Goal: Transaction & Acquisition: Purchase product/service

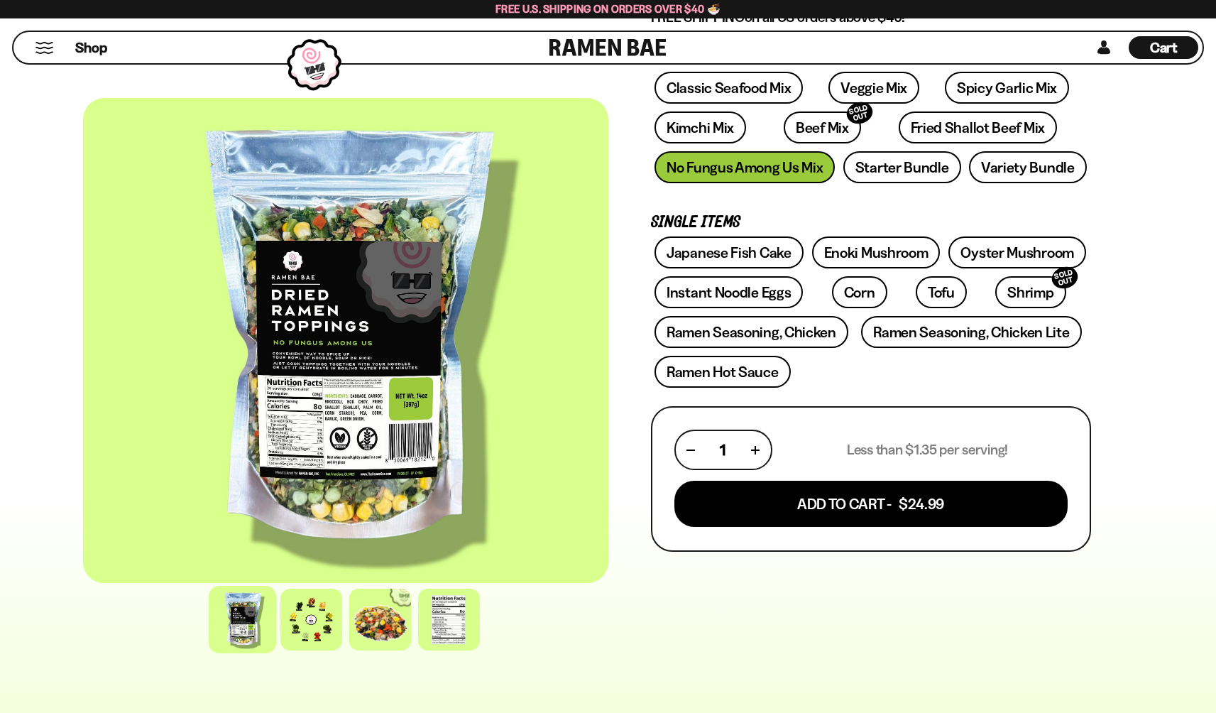
scroll to position [240, 0]
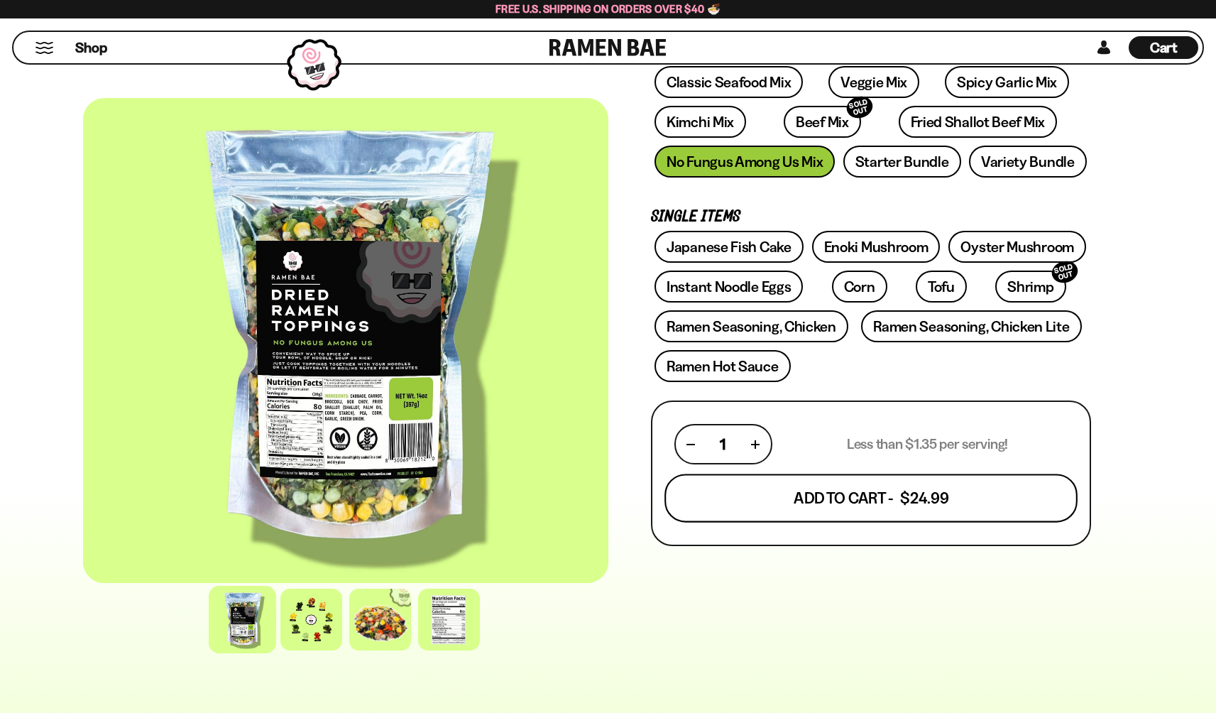
click at [913, 498] on button "Add To Cart - $24.99" at bounding box center [871, 498] width 413 height 48
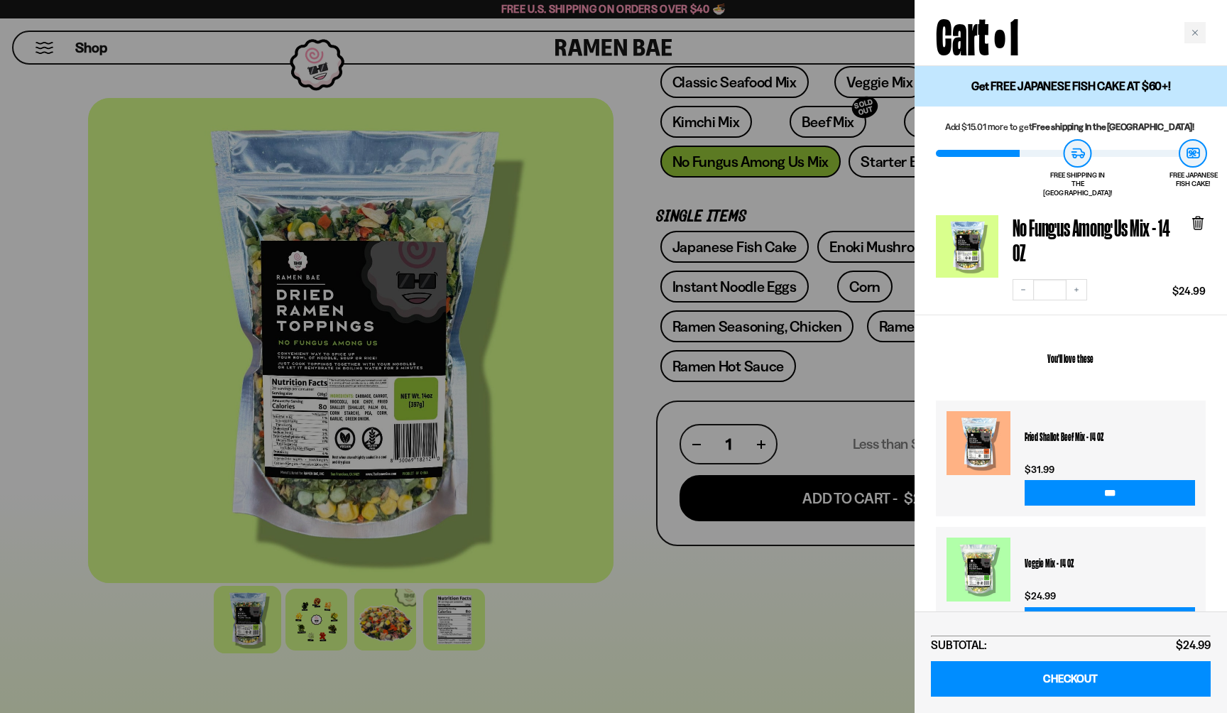
click at [774, 666] on div at bounding box center [613, 356] width 1227 height 713
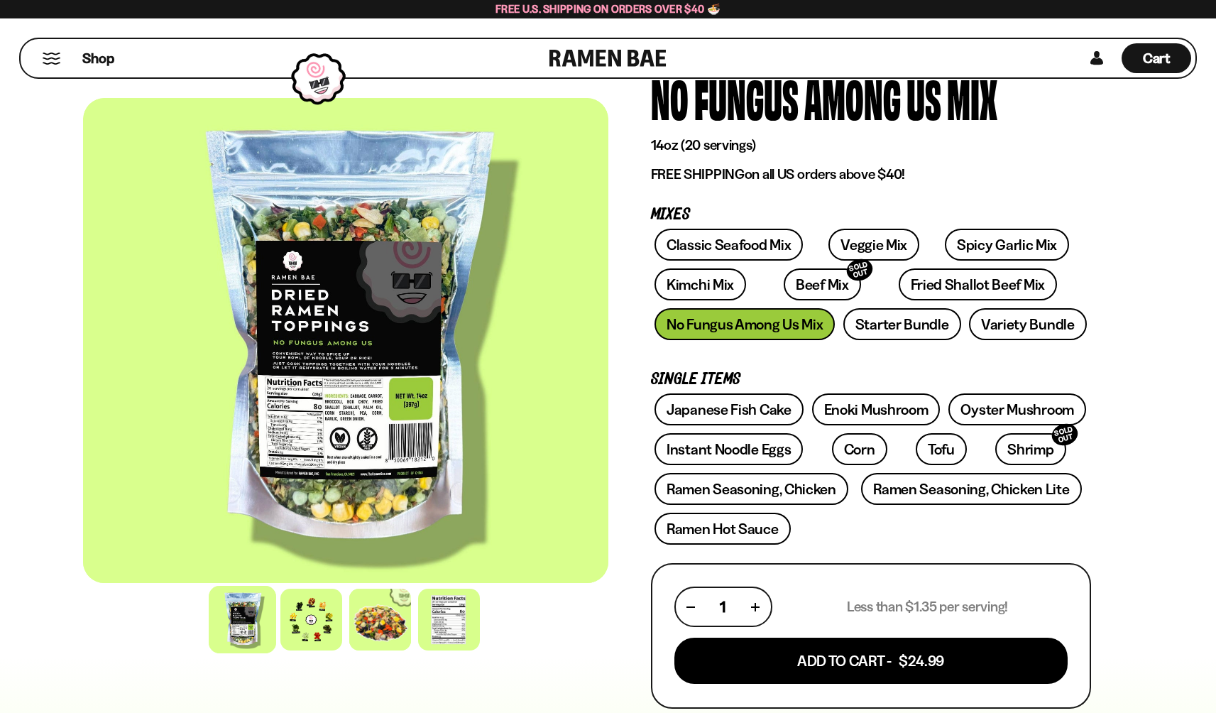
scroll to position [77, 0]
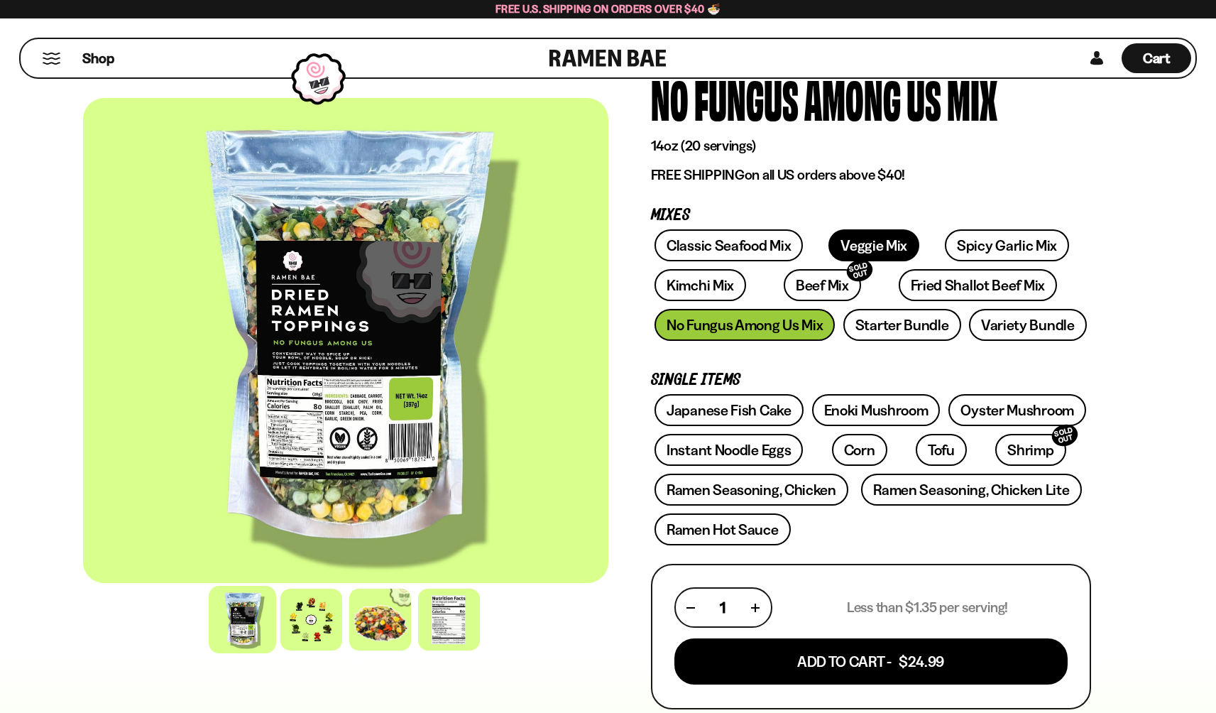
click at [842, 241] on link "Veggie Mix" at bounding box center [873, 245] width 91 height 32
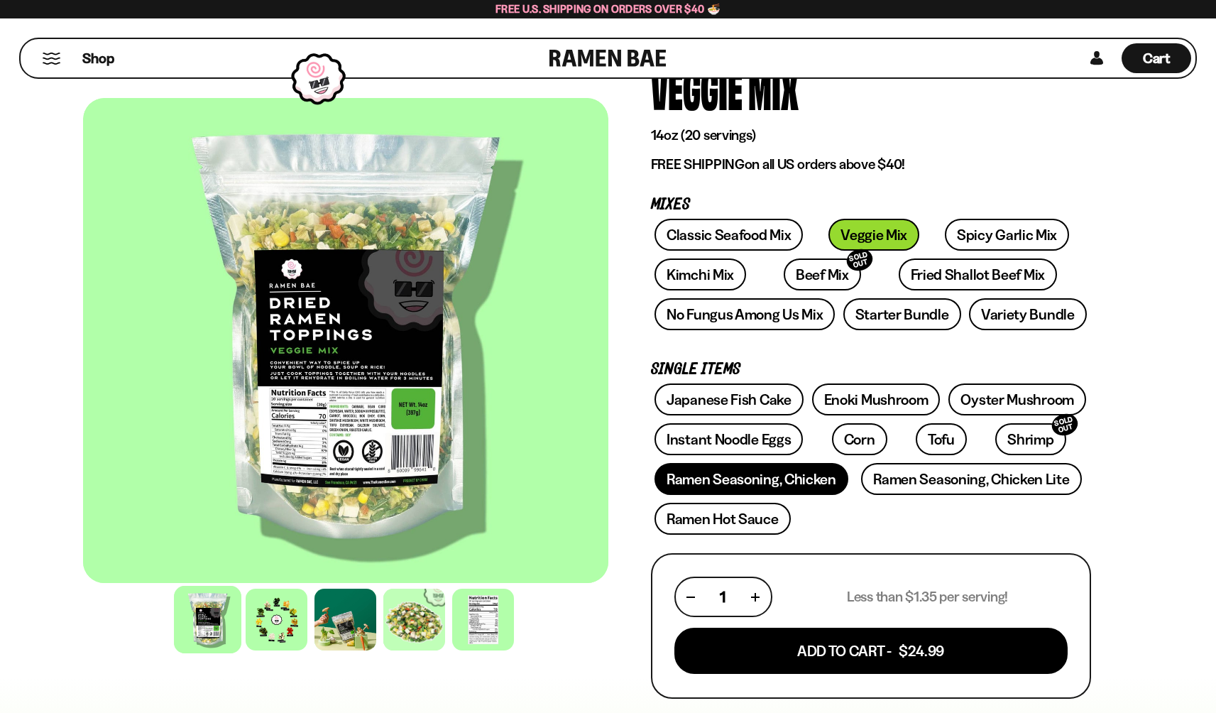
scroll to position [91, 0]
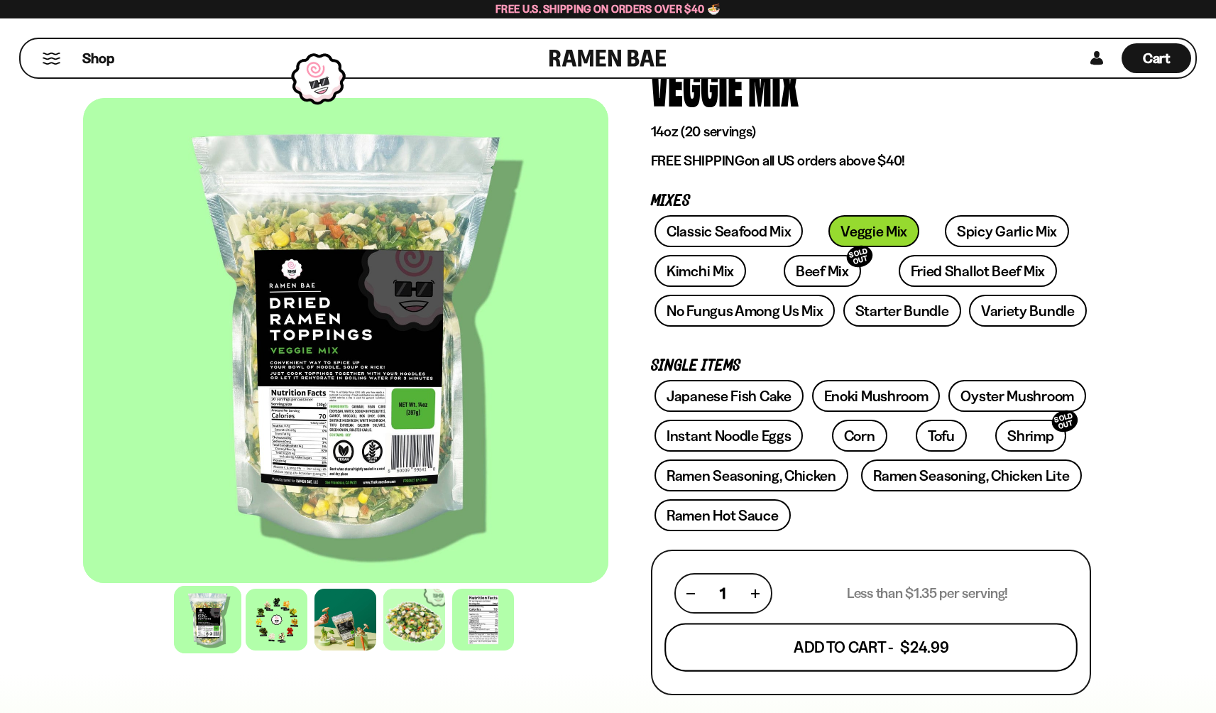
click at [837, 655] on button "Add To Cart - $24.99" at bounding box center [871, 647] width 413 height 48
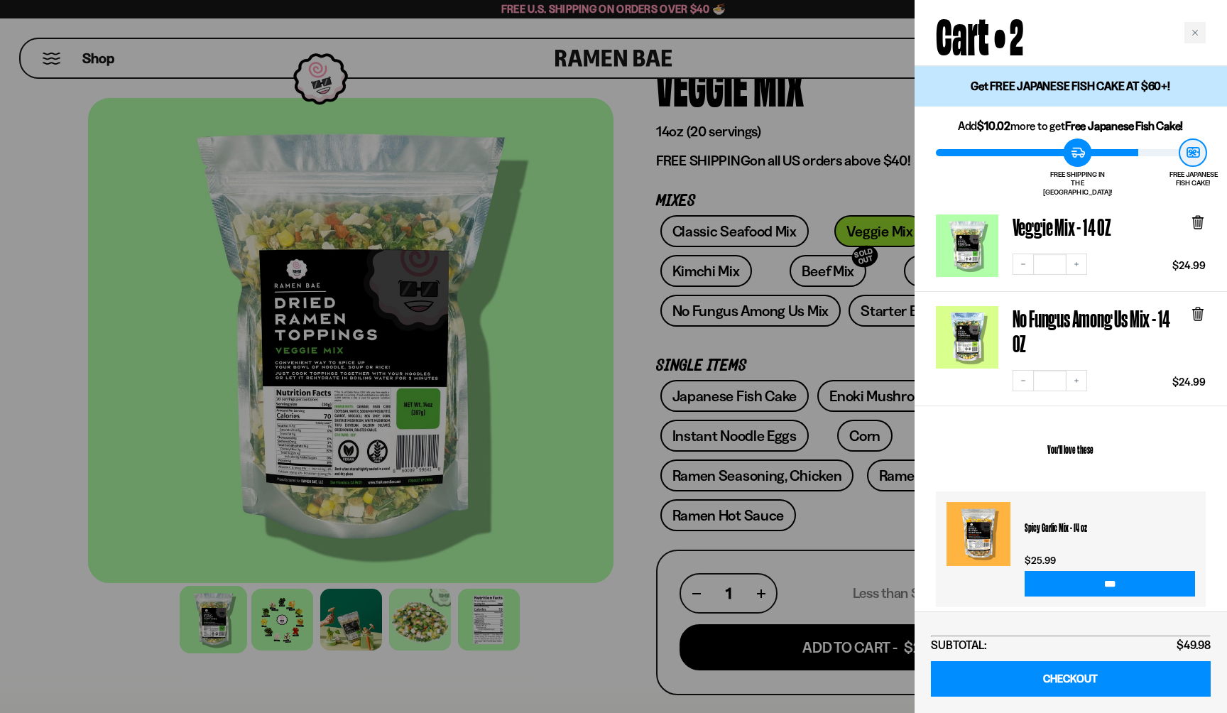
click at [633, 569] on div at bounding box center [613, 356] width 1227 height 713
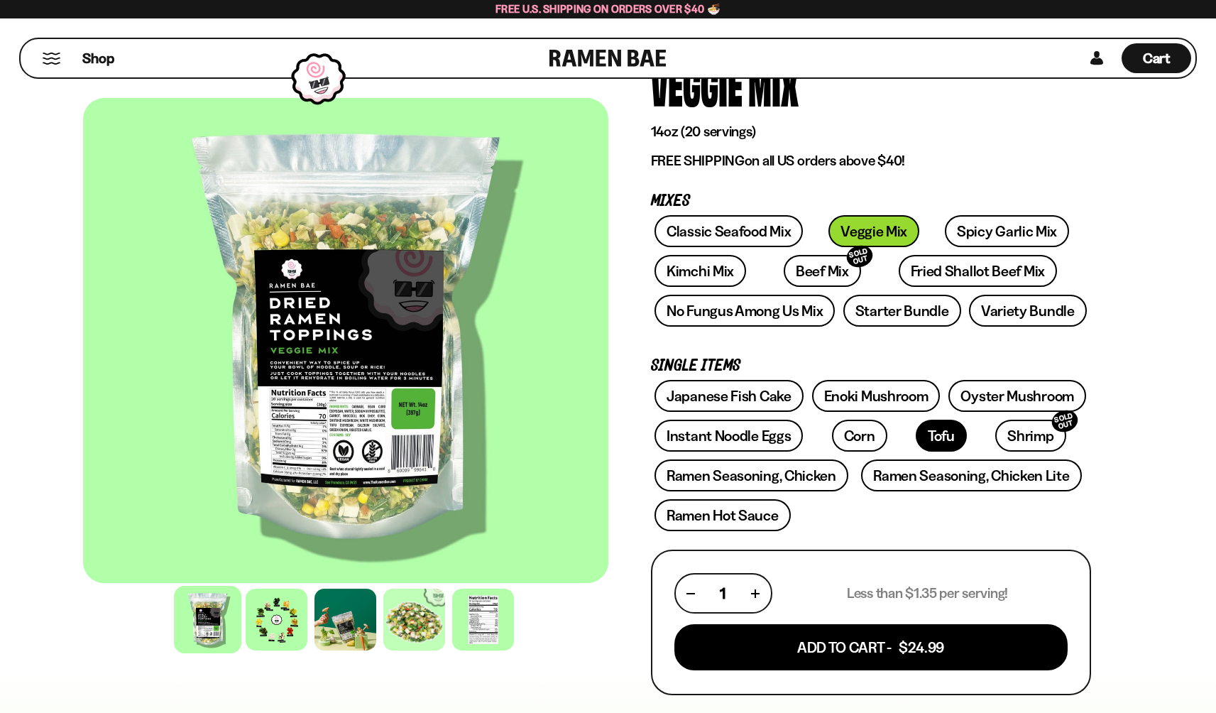
click at [916, 434] on link "Tofu" at bounding box center [941, 436] width 51 height 32
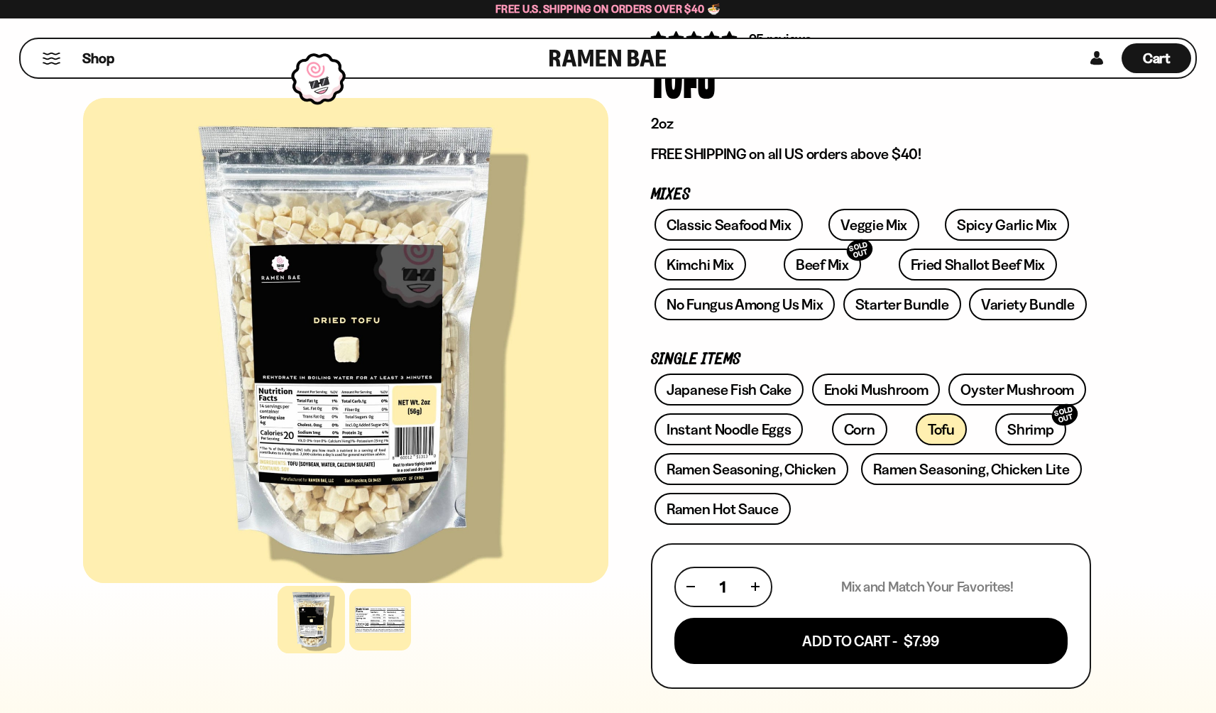
scroll to position [128, 0]
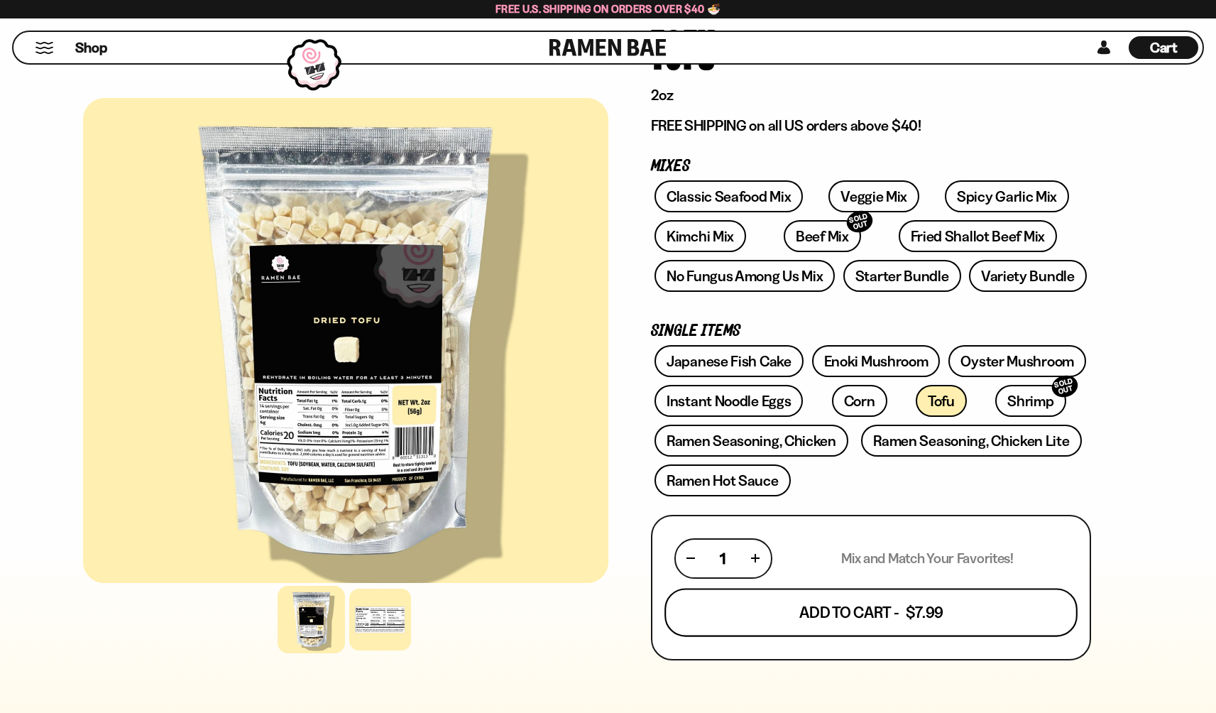
click at [824, 617] on button "Add To Cart - $7.99" at bounding box center [871, 612] width 413 height 48
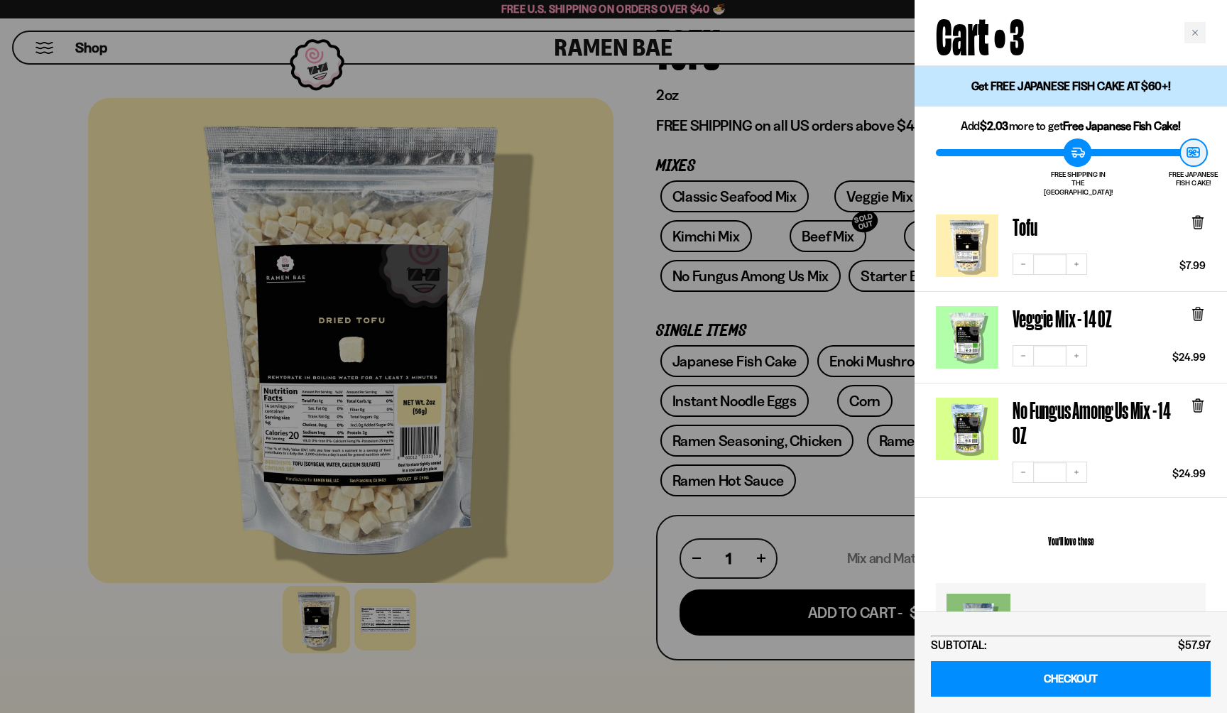
click at [888, 503] on div at bounding box center [613, 356] width 1227 height 713
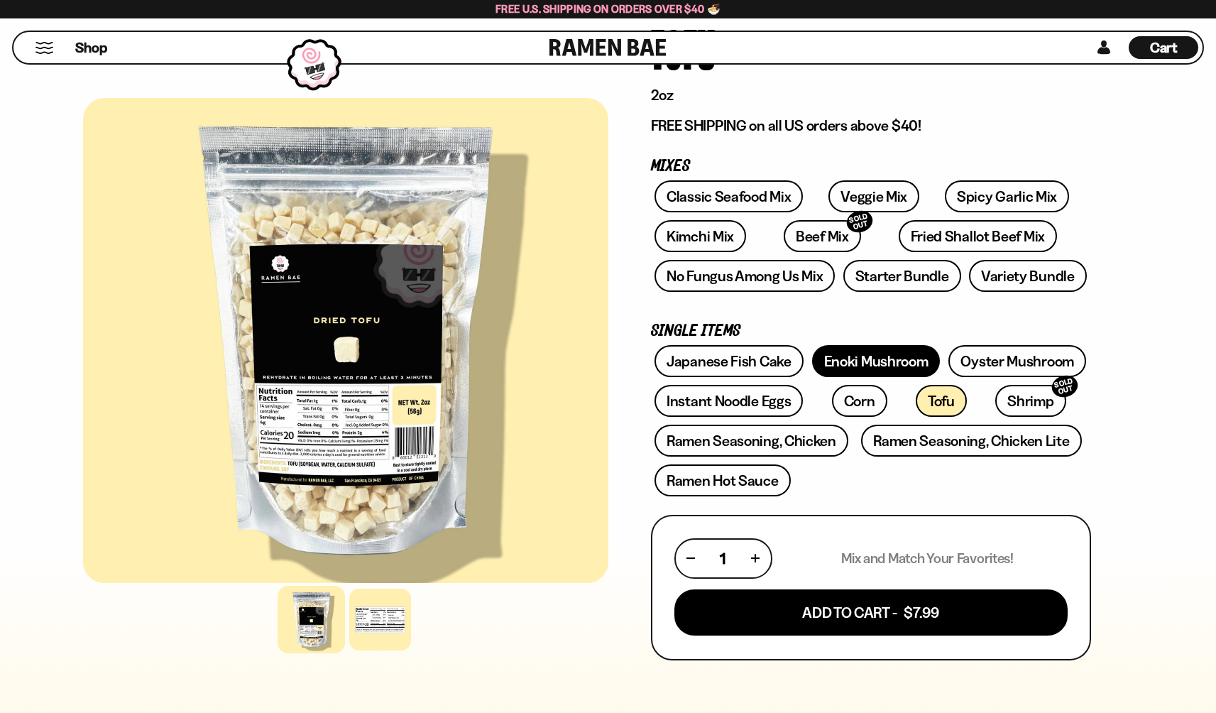
click at [918, 361] on link "Enoki Mushroom" at bounding box center [876, 361] width 128 height 32
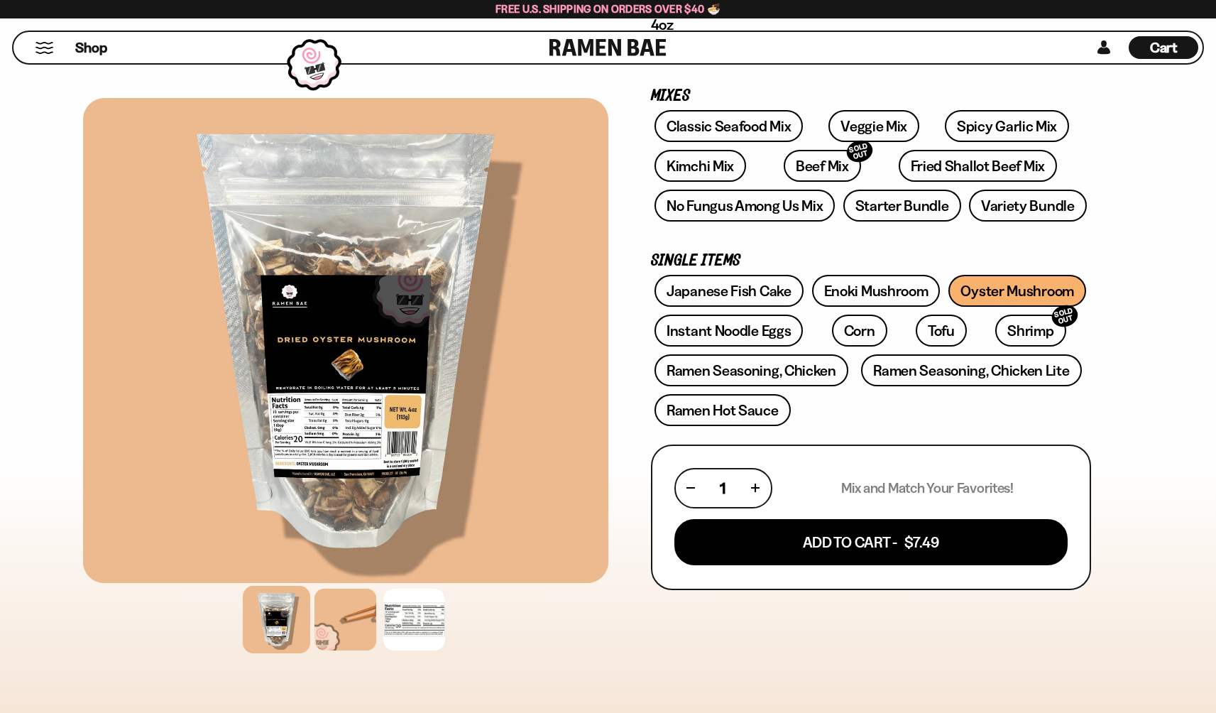
scroll to position [200, 0]
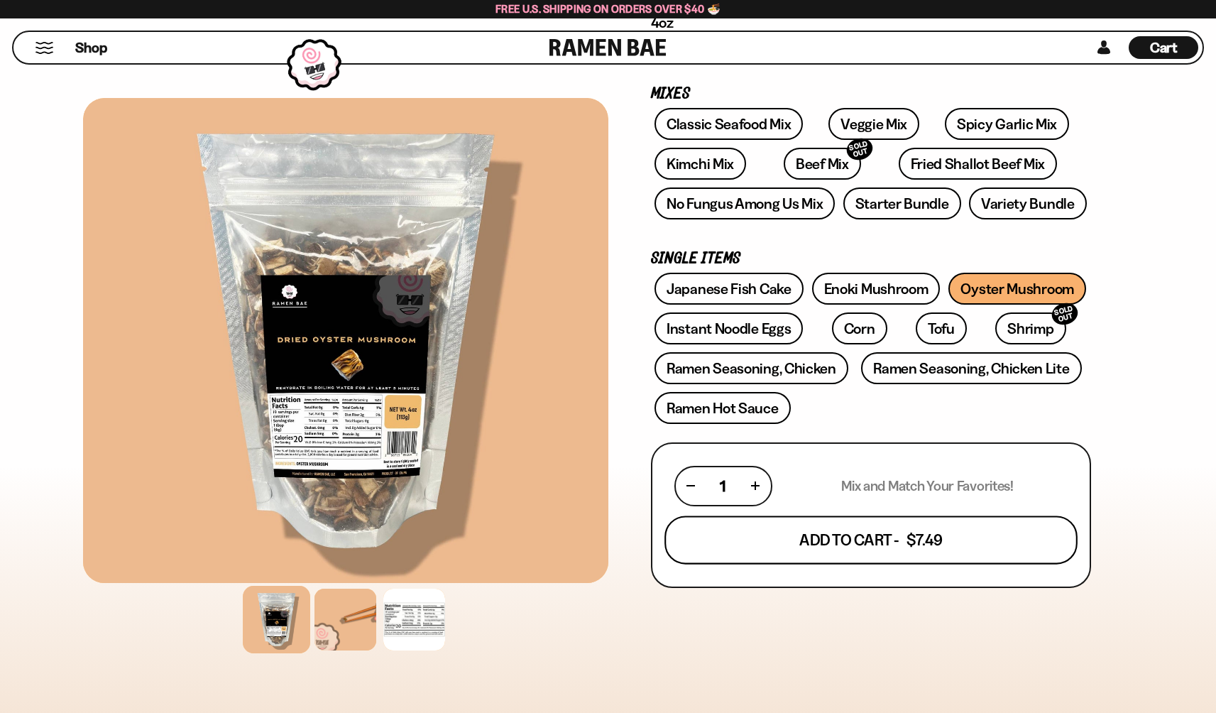
click at [835, 541] on button "Add To Cart - $7.49" at bounding box center [871, 539] width 413 height 48
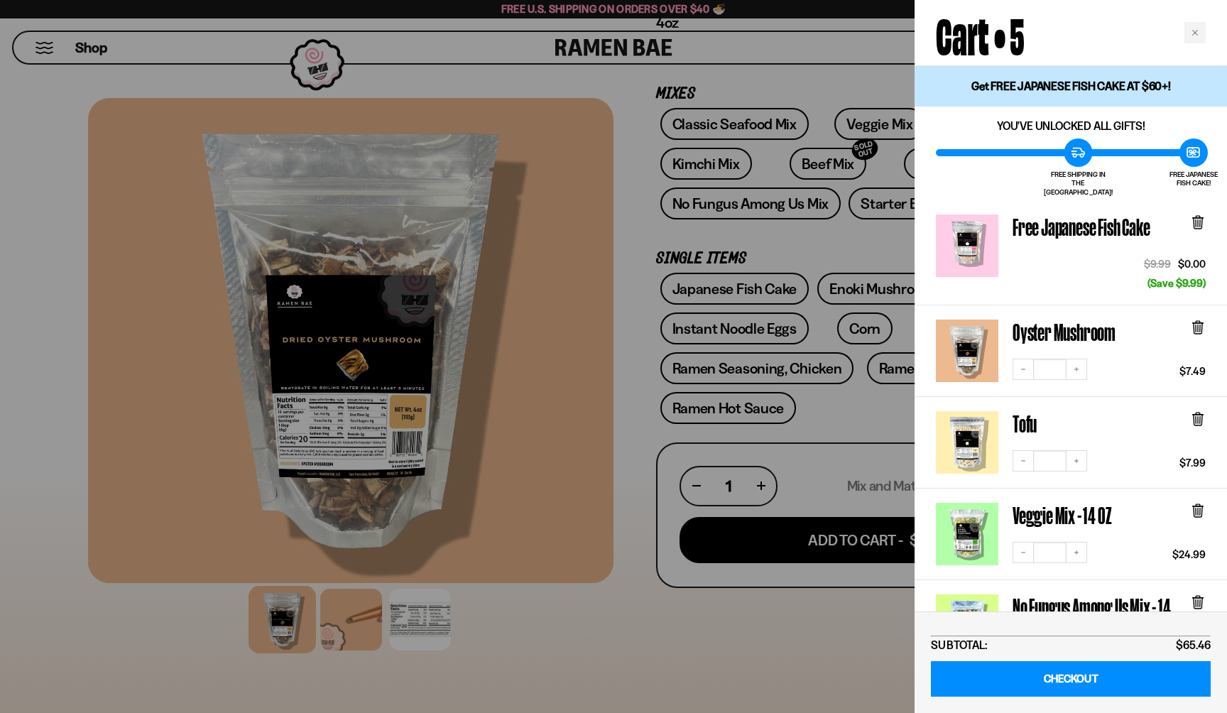
click at [777, 638] on div at bounding box center [613, 356] width 1227 height 713
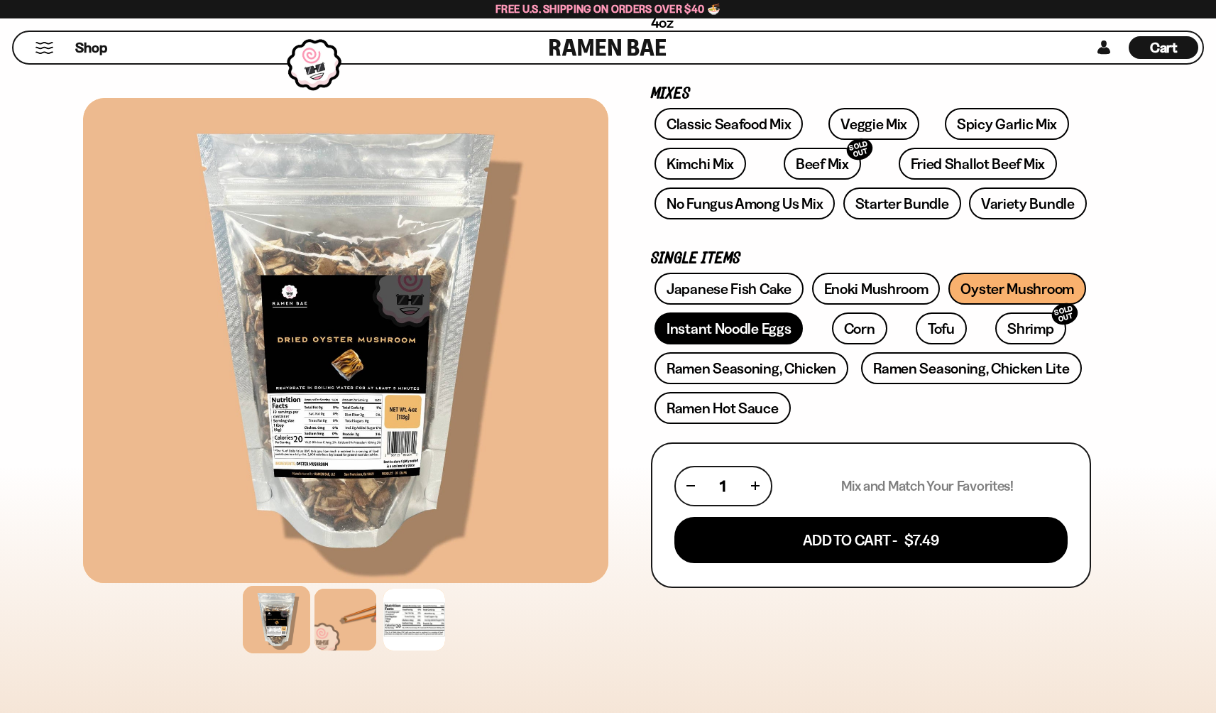
click at [715, 329] on link "Instant Noodle Eggs" at bounding box center [729, 328] width 148 height 32
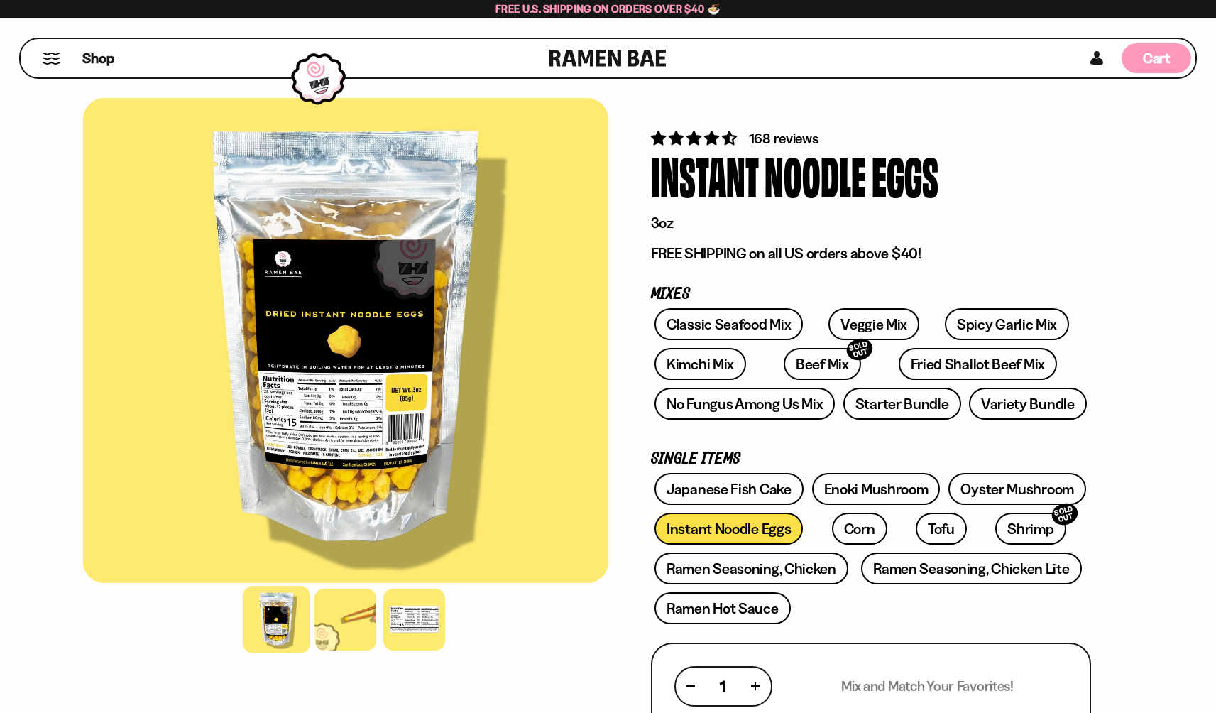
click at [1161, 69] on div "Cart D0381C2F-513E-4F90-8A41-6F0A75DCBAAA" at bounding box center [1157, 58] width 70 height 30
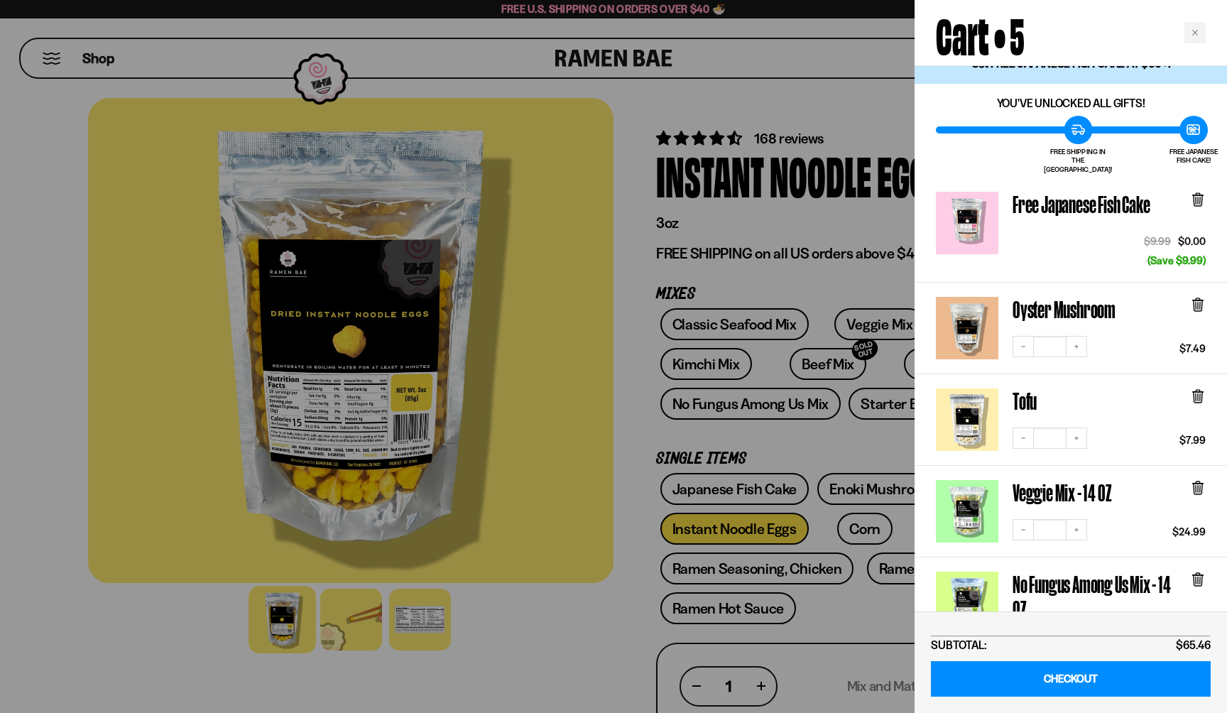
scroll to position [34, 0]
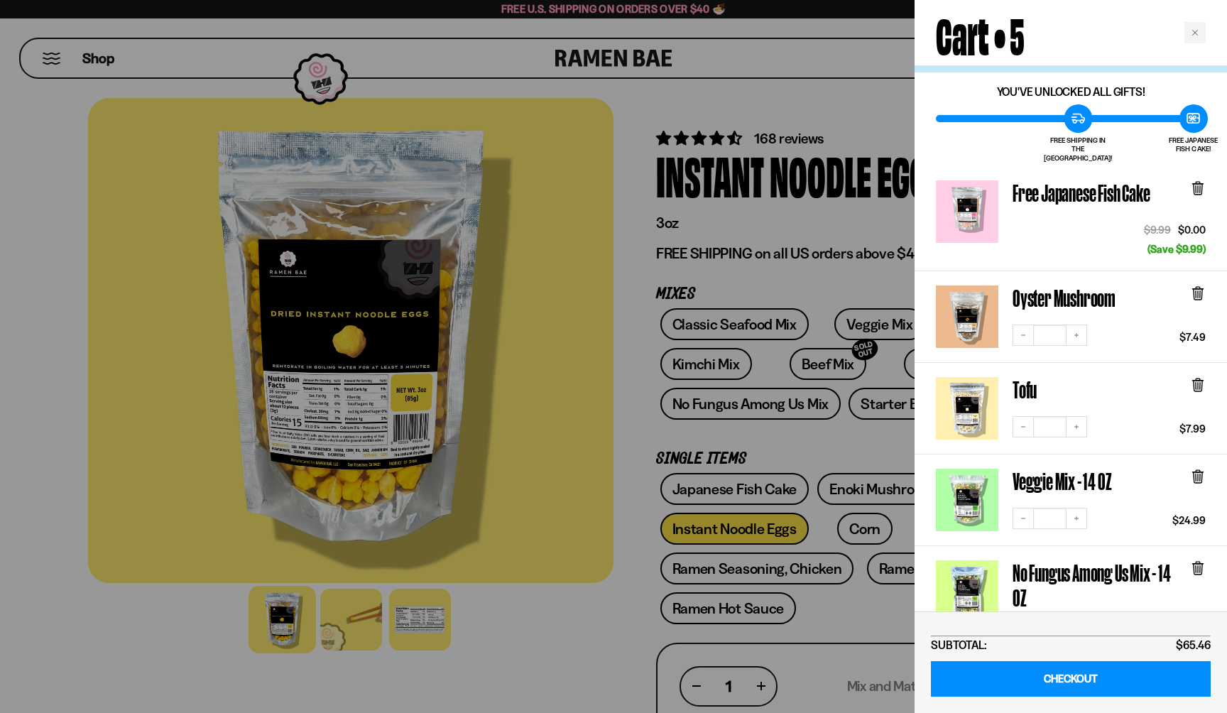
click at [1198, 182] on icon at bounding box center [1198, 187] width 4 height 11
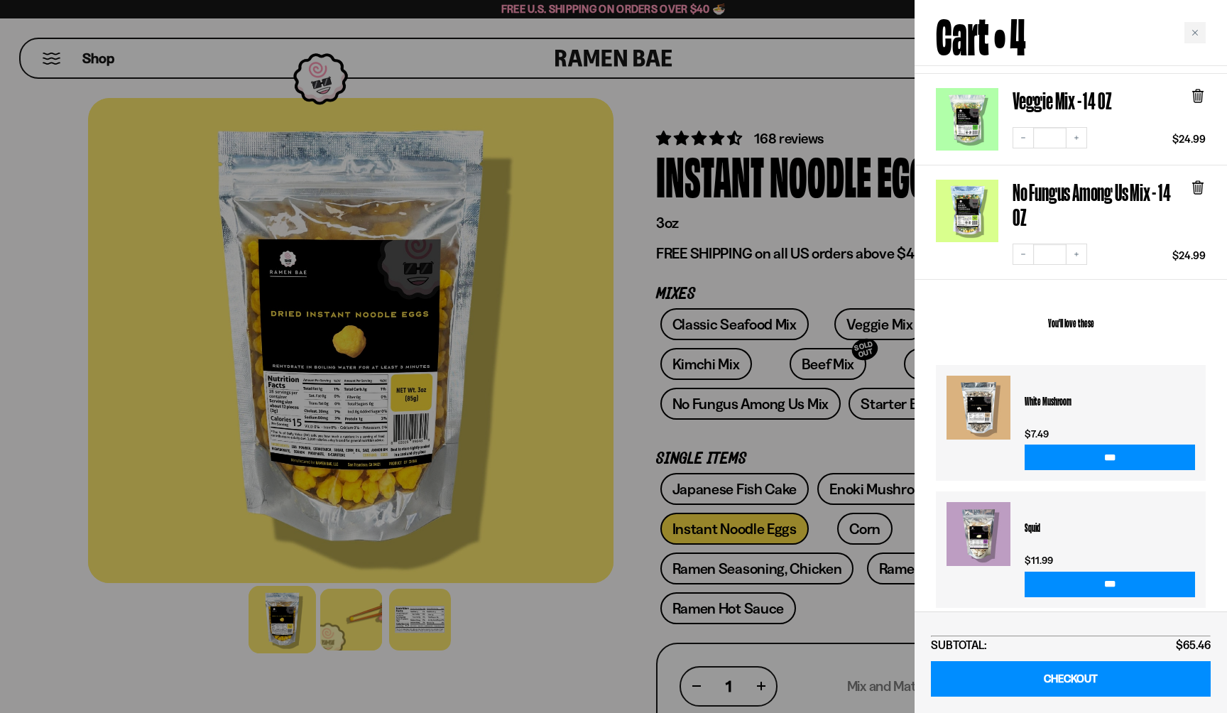
scroll to position [317, 0]
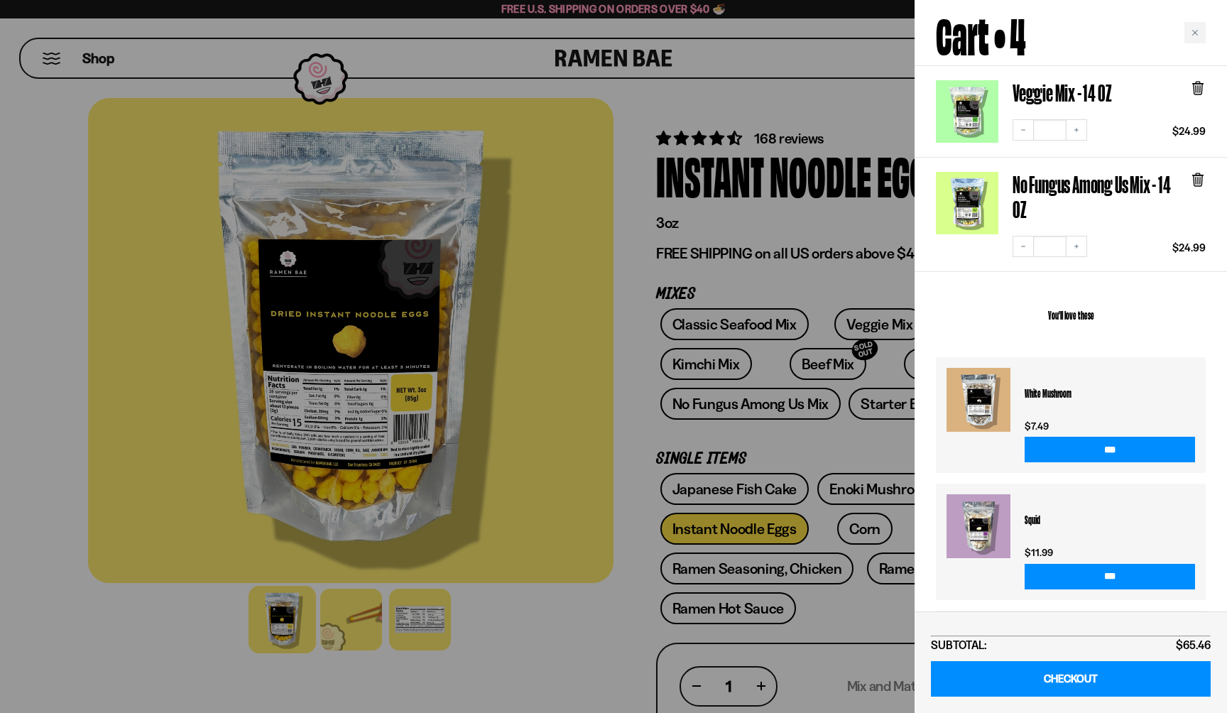
click at [986, 393] on link at bounding box center [978, 400] width 64 height 64
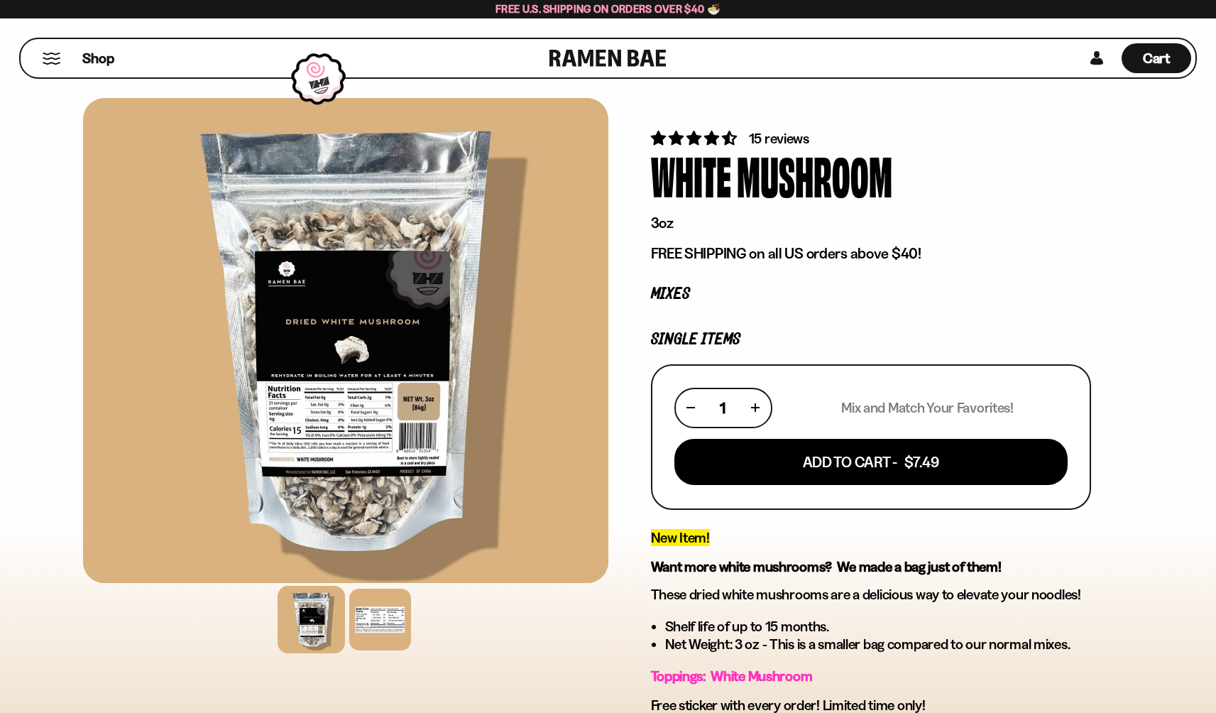
click at [60, 57] on button "Mobile Menu Trigger" at bounding box center [51, 59] width 19 height 12
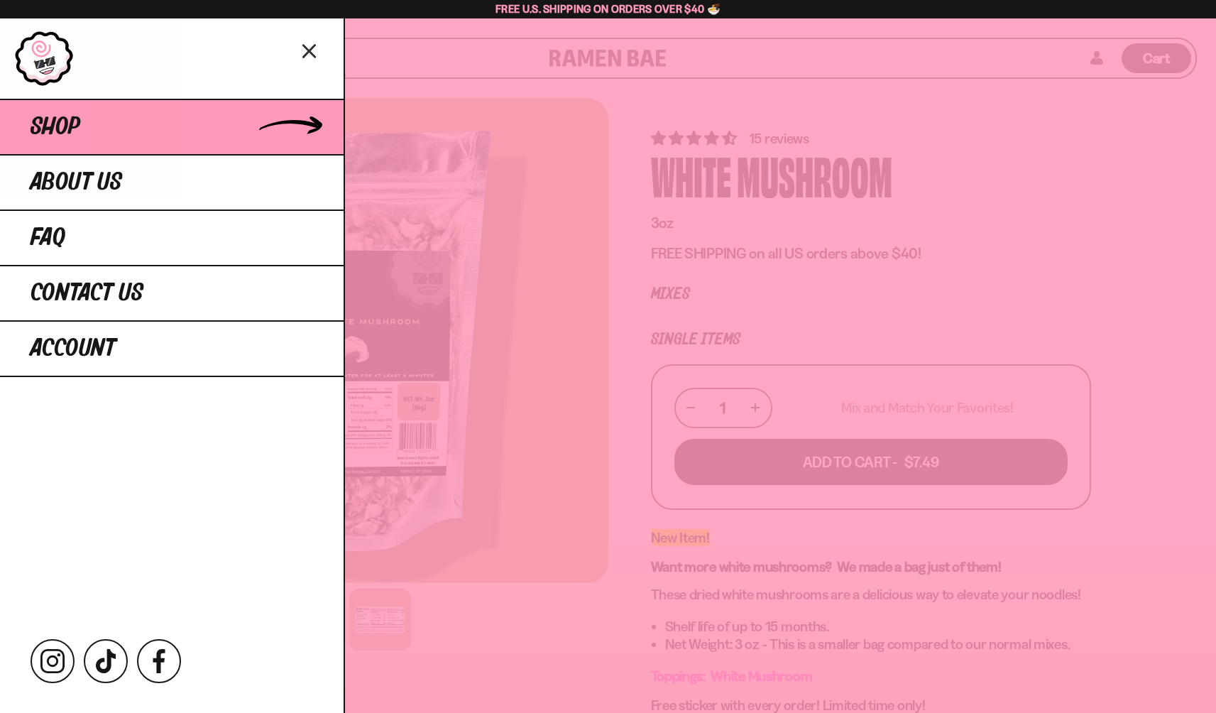
click at [82, 119] on link "Shop" at bounding box center [172, 126] width 344 height 55
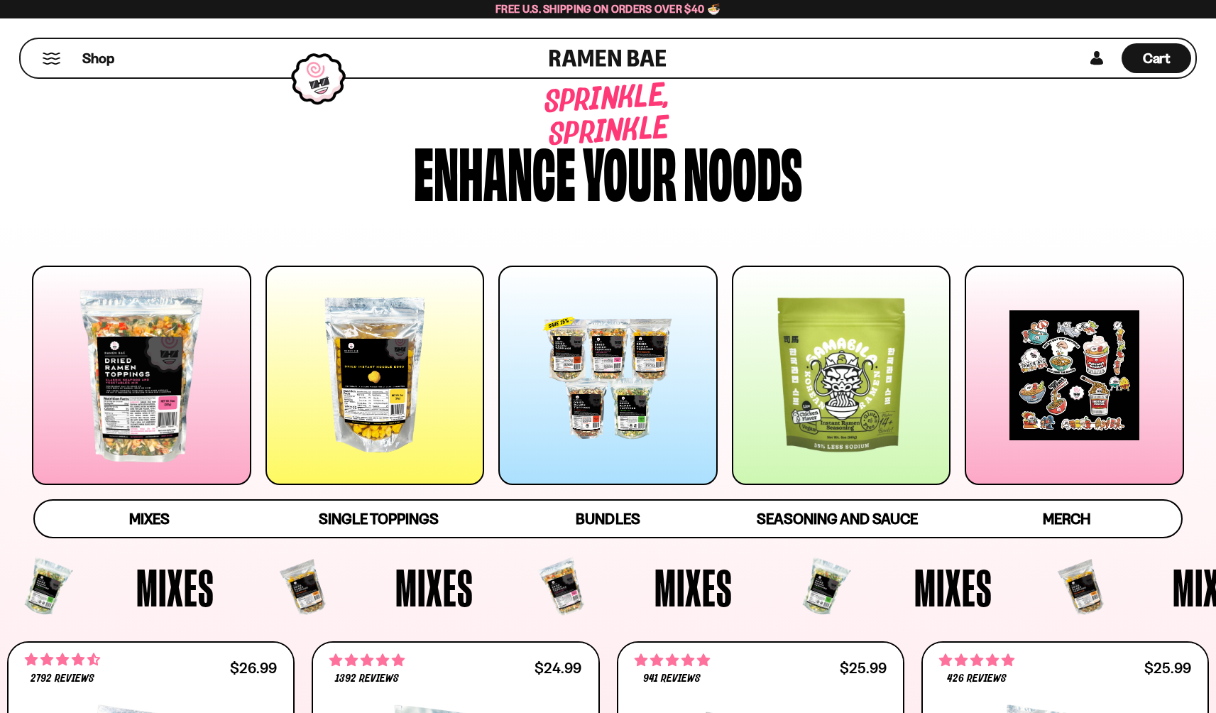
click at [369, 376] on div at bounding box center [375, 375] width 219 height 219
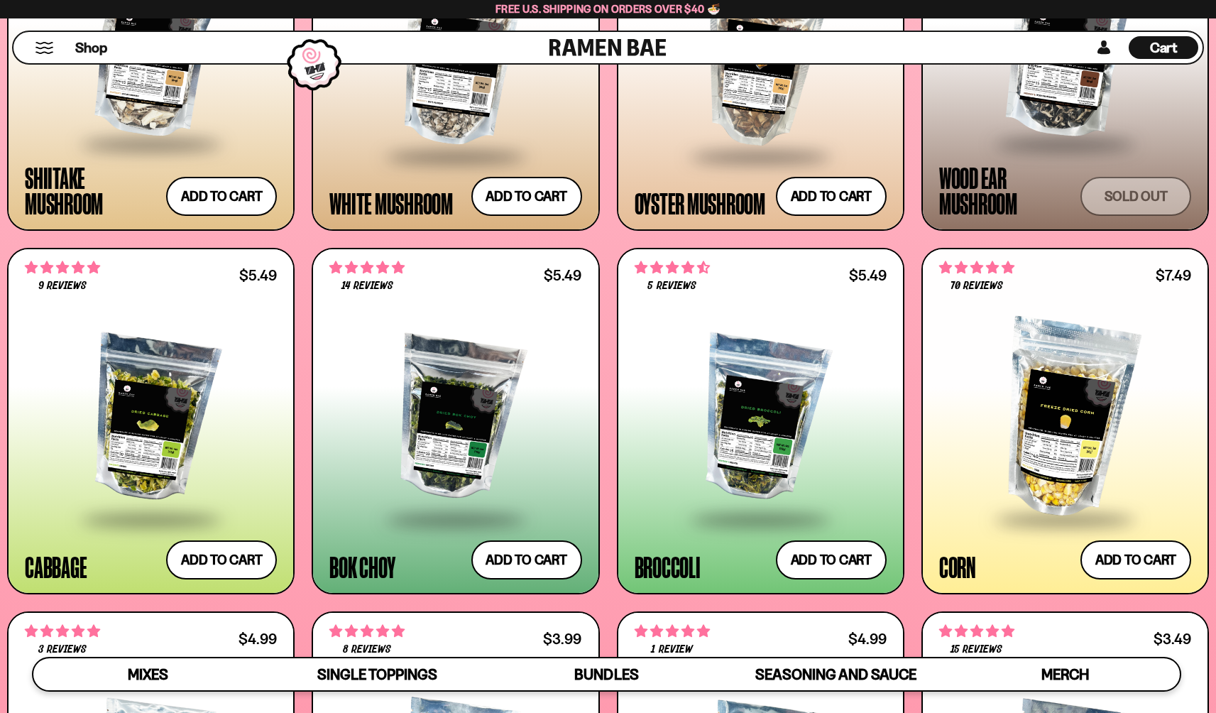
scroll to position [2310, 0]
click at [212, 197] on button "Add to cart Add — Regular price $7.49 Regular price Sale price $7.49 Unit price…" at bounding box center [221, 195] width 116 height 41
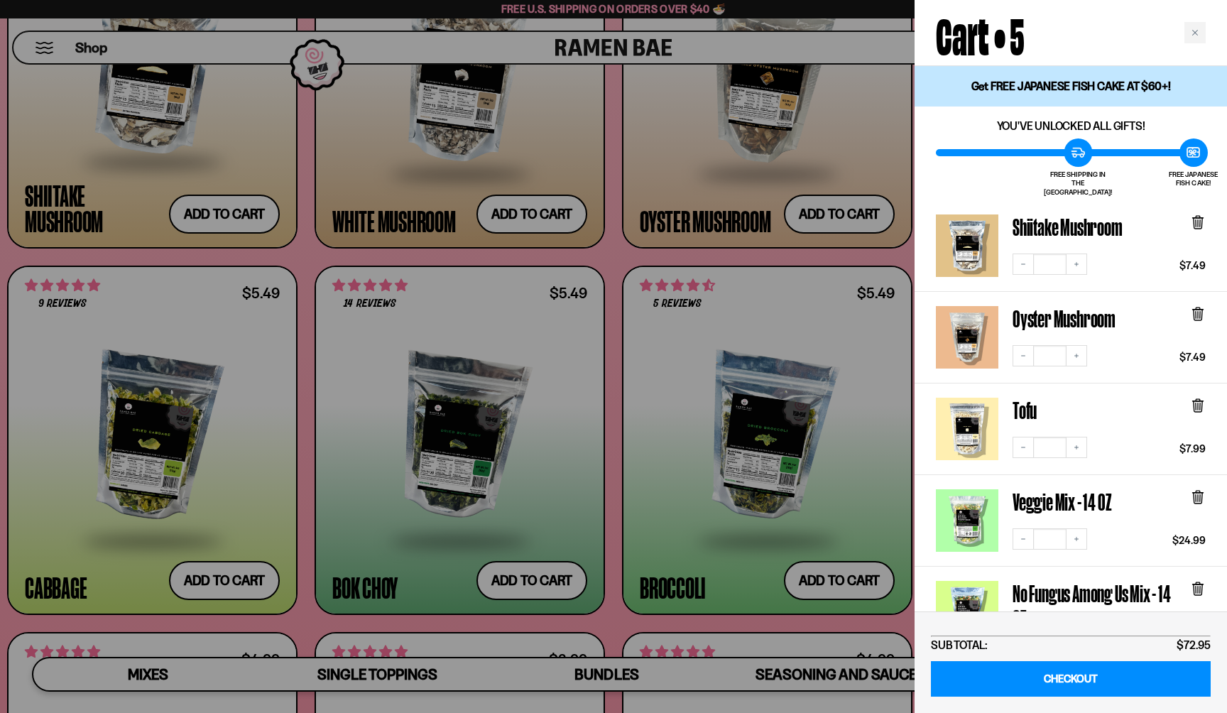
click at [687, 449] on div at bounding box center [613, 356] width 1227 height 713
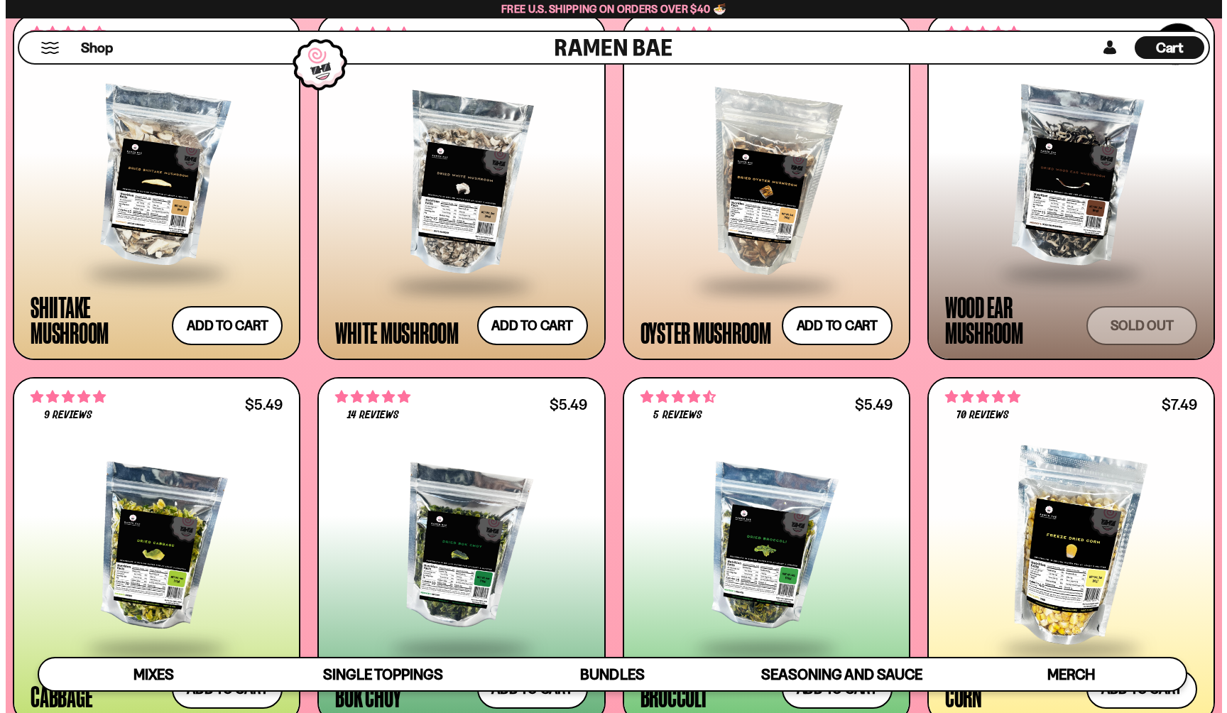
scroll to position [2171, 0]
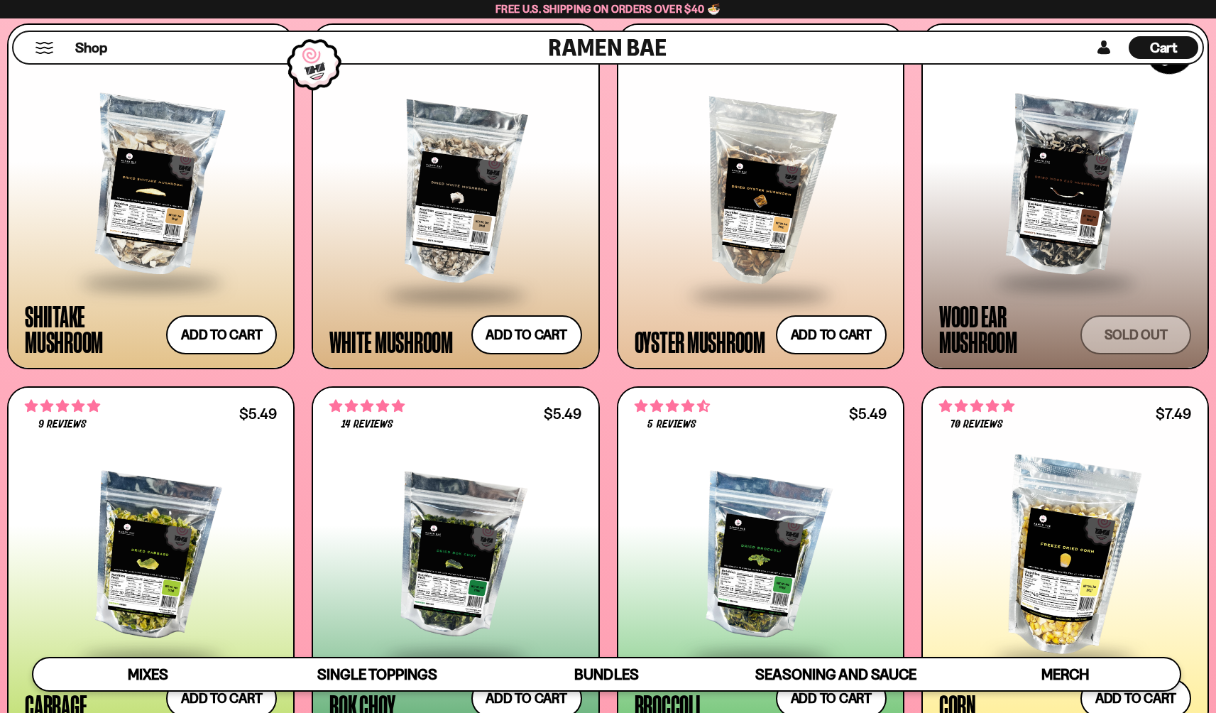
click at [1154, 42] on span "Cart" at bounding box center [1164, 47] width 28 height 17
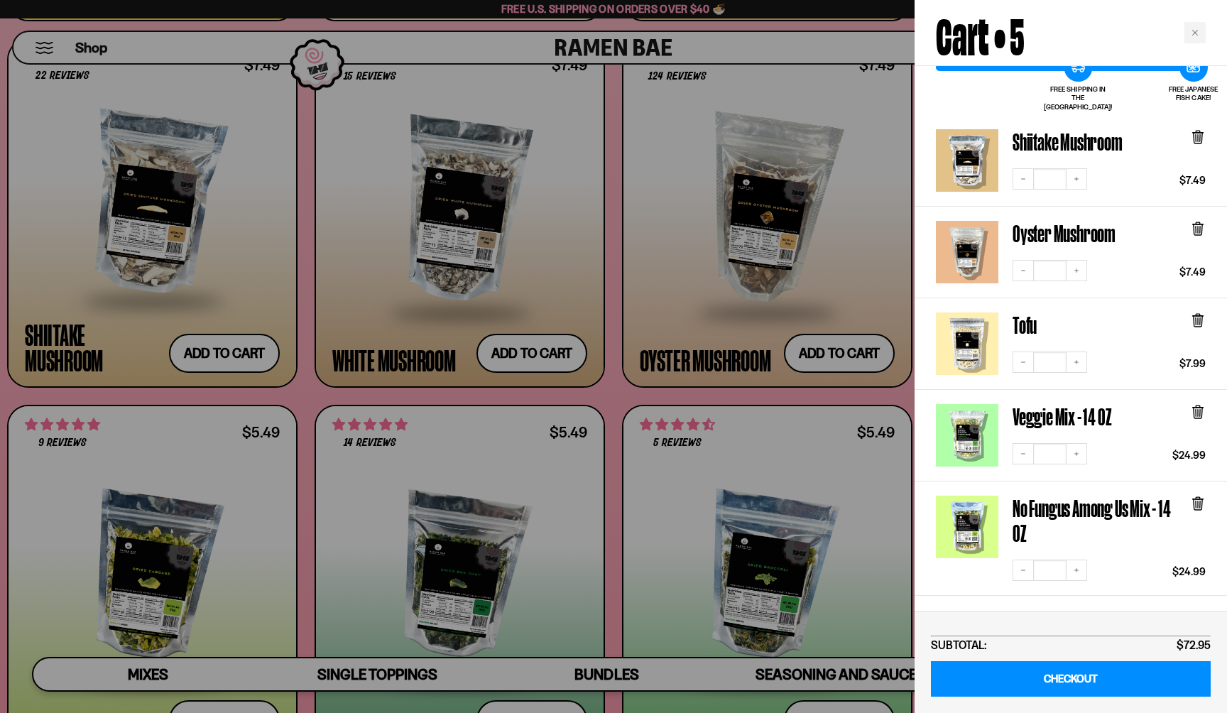
scroll to position [82, 0]
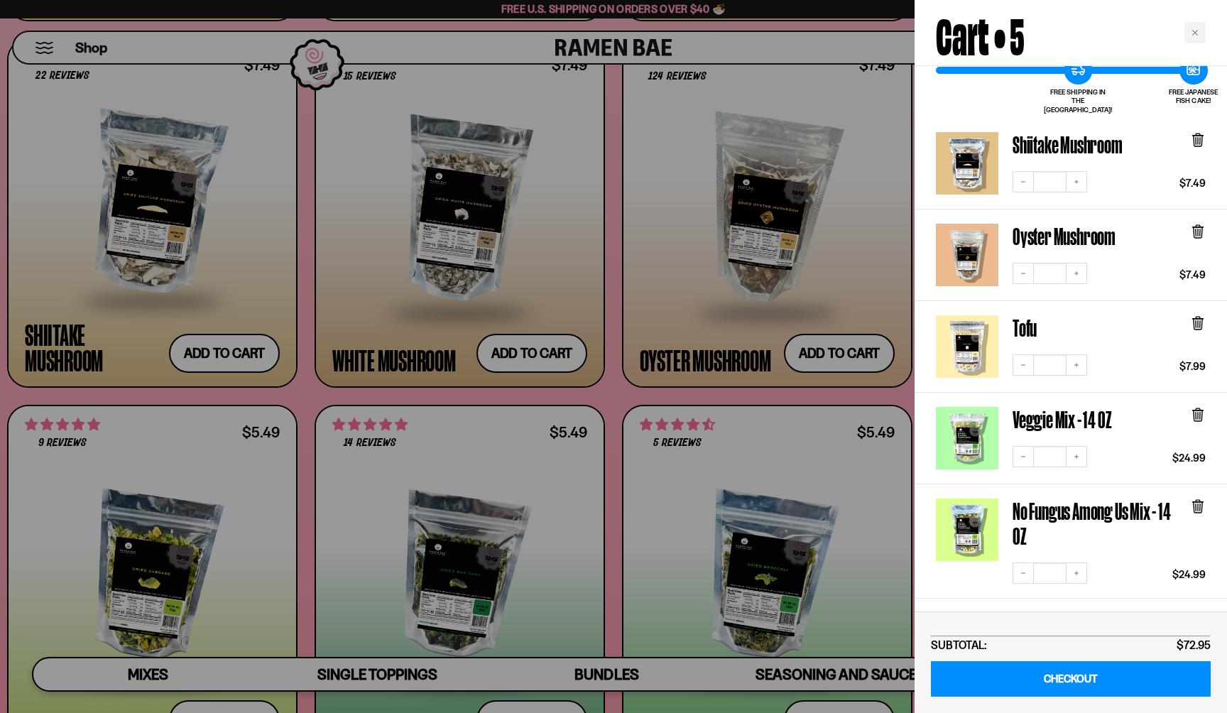
click at [1198, 225] on icon at bounding box center [1198, 230] width 4 height 11
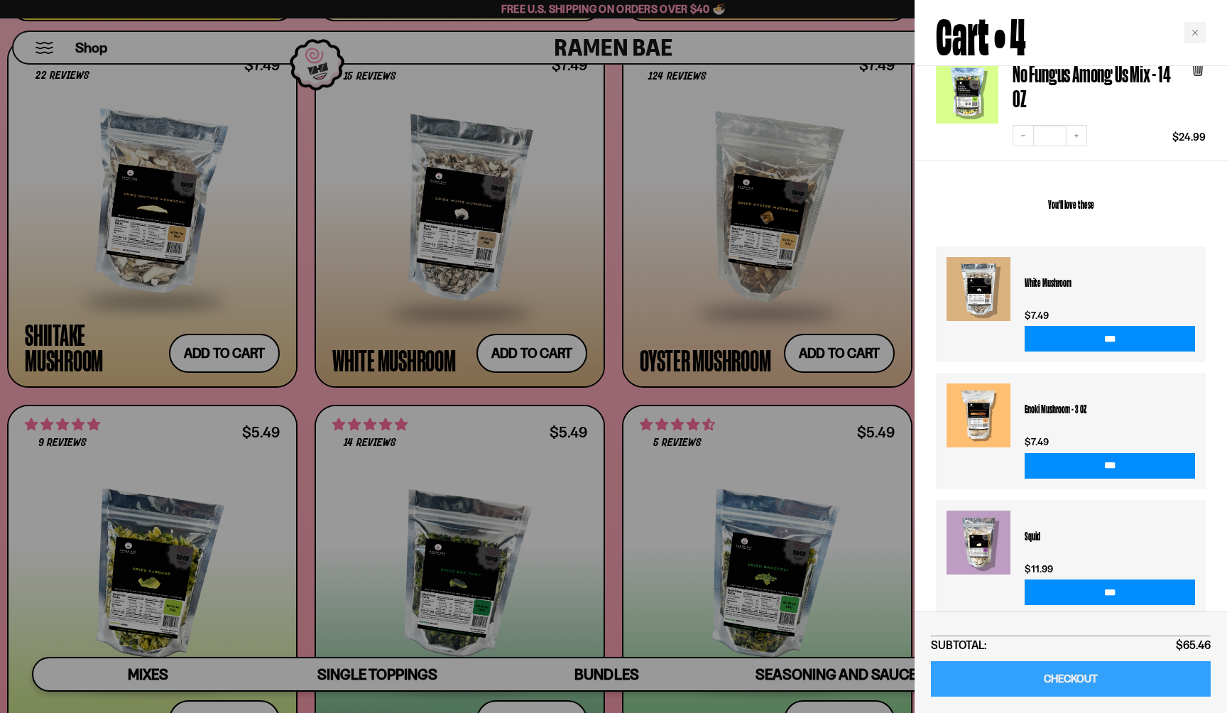
scroll to position [427, 0]
click at [1062, 671] on link "CHECKOUT" at bounding box center [1071, 679] width 280 height 36
